Goal: Transaction & Acquisition: Purchase product/service

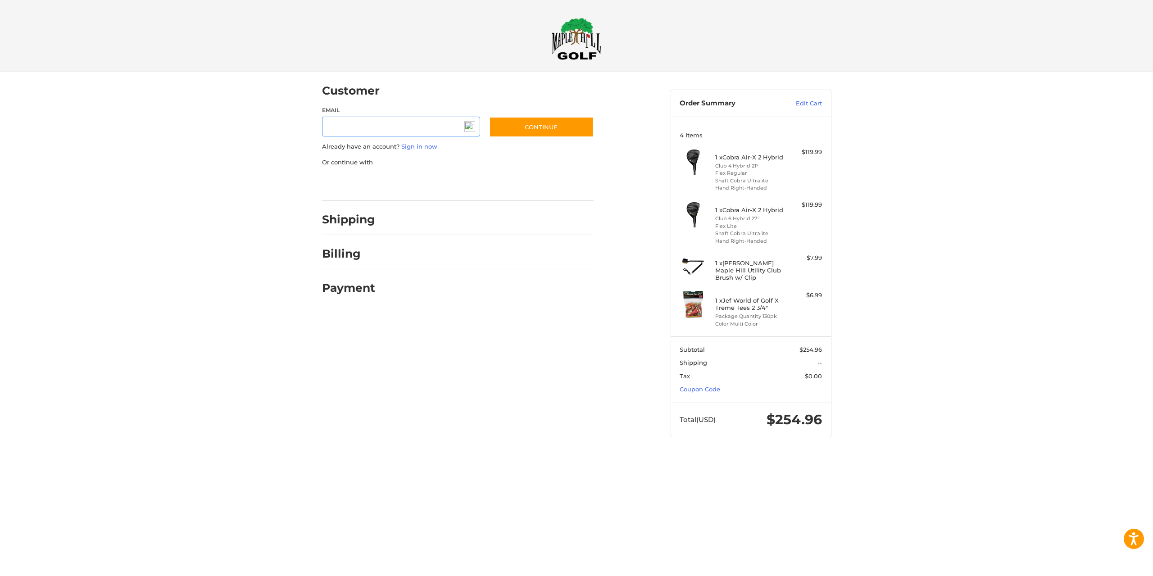
click at [359, 127] on input "Email" at bounding box center [401, 127] width 159 height 20
click at [367, 124] on input "Email" at bounding box center [401, 127] width 159 height 20
type input "*"
type input "**********"
click at [559, 128] on button "Continue" at bounding box center [541, 127] width 105 height 21
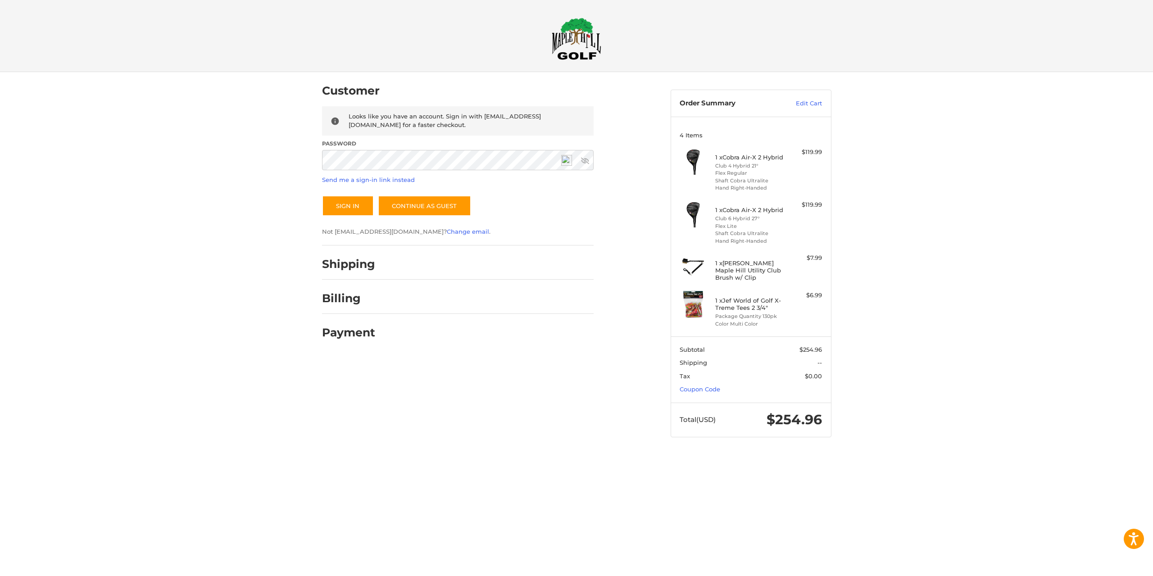
click at [586, 160] on icon at bounding box center [585, 161] width 8 height 6
click at [352, 207] on button "Sign In" at bounding box center [348, 206] width 52 height 21
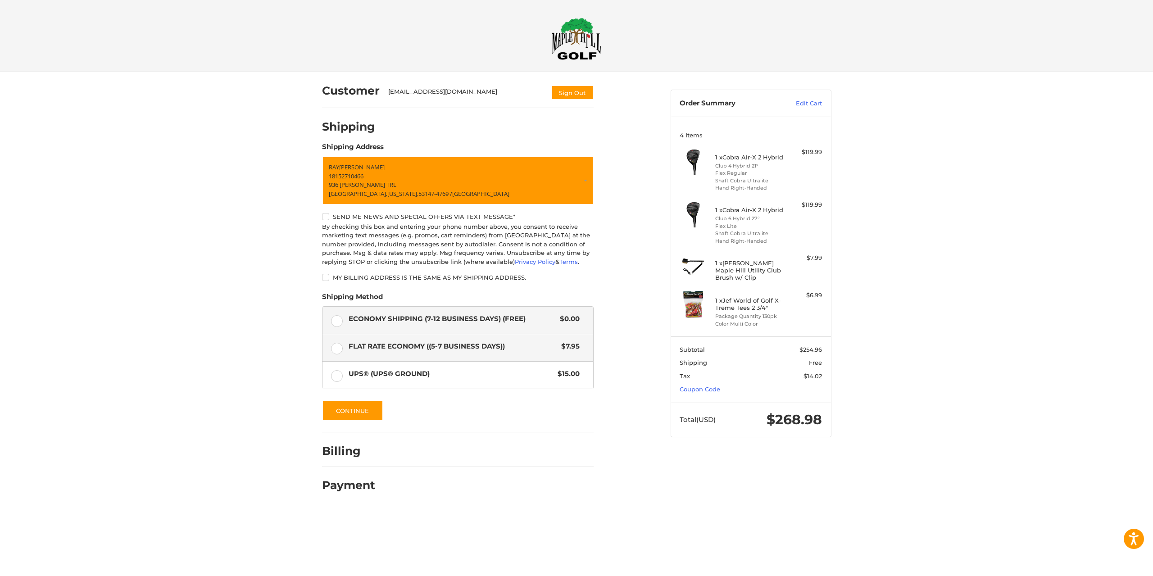
click at [343, 353] on label "Flat Rate Economy ((5-7 Business Days)) $7.95" at bounding box center [458, 347] width 271 height 27
click at [342, 376] on label "UPS® (UPS® Ground) $15.00" at bounding box center [458, 375] width 271 height 27
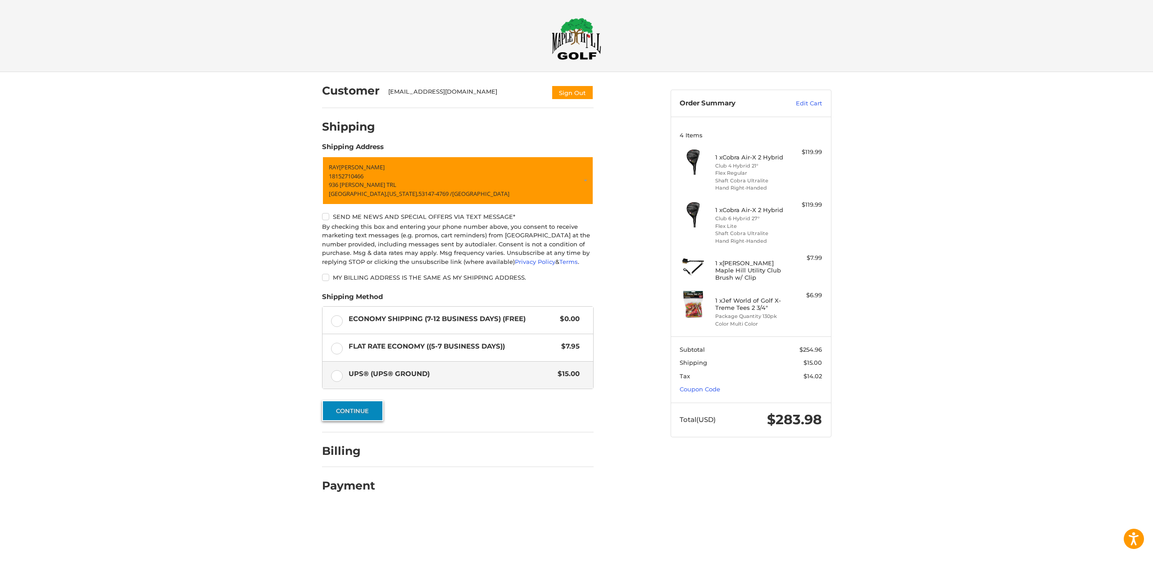
click at [364, 409] on button "Continue" at bounding box center [352, 411] width 61 height 21
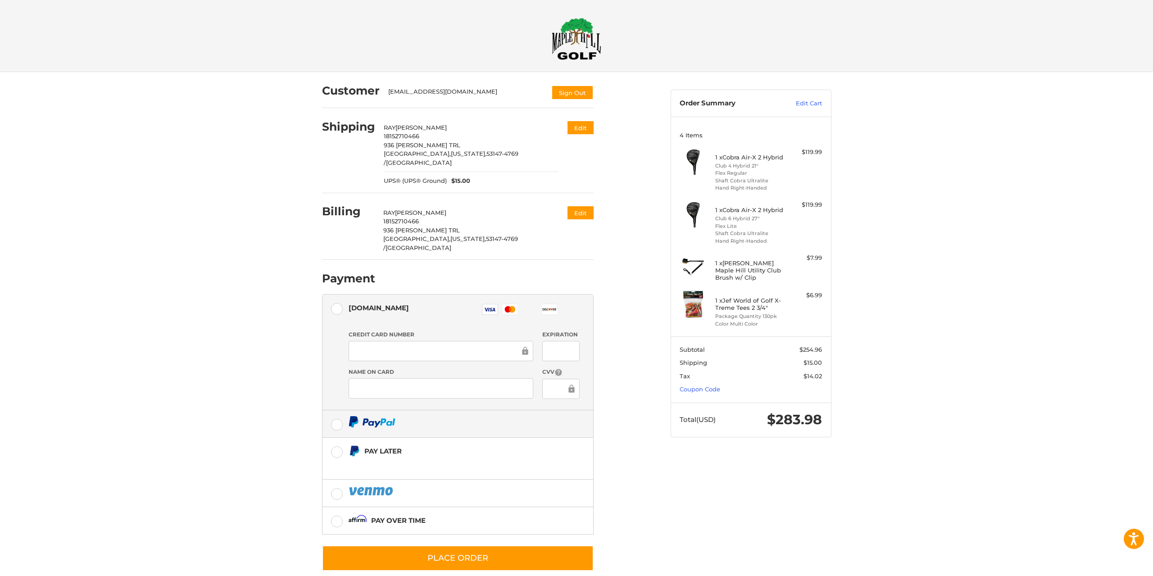
click at [342, 410] on label at bounding box center [458, 423] width 271 height 27
